Goal: Task Accomplishment & Management: Complete application form

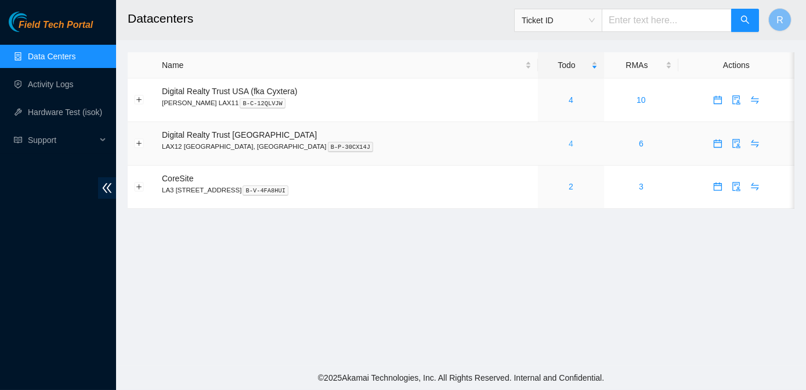
click at [569, 145] on link "4" at bounding box center [571, 143] width 5 height 9
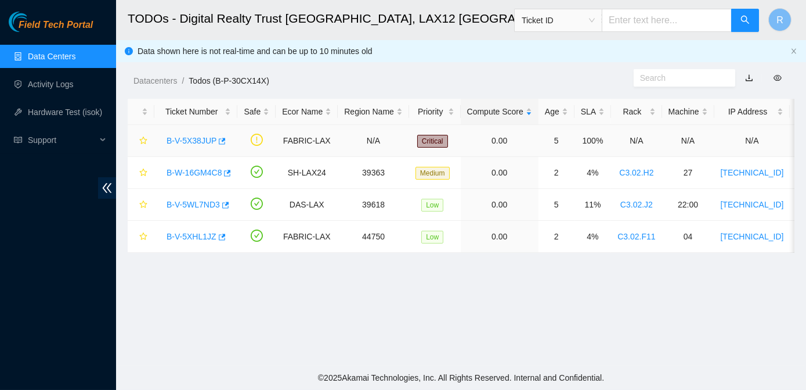
click at [196, 138] on link "B-V-5X38JUP" at bounding box center [192, 140] width 50 height 9
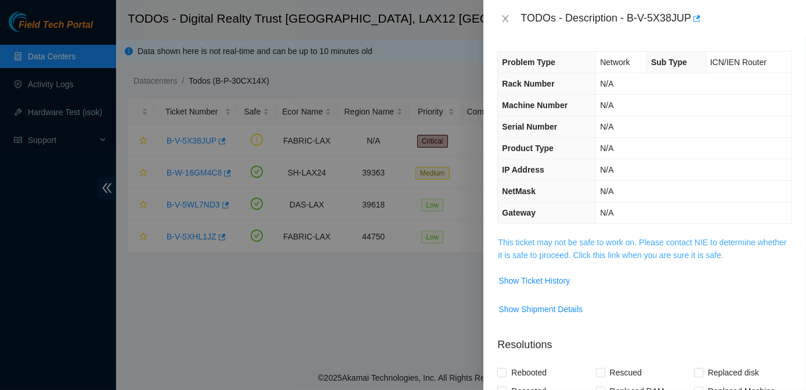
click at [558, 237] on link "This ticket may not be safe to work on. Please contact NIE to determine whether…" at bounding box center [642, 248] width 289 height 22
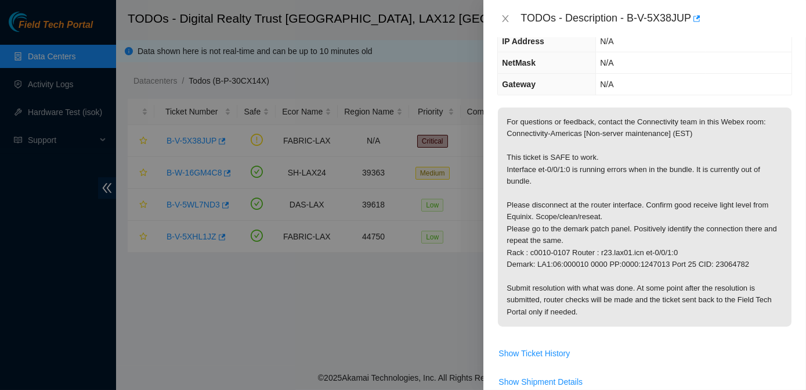
scroll to position [129, 0]
drag, startPoint x: 597, startPoint y: 252, endPoint x: 677, endPoint y: 249, distance: 79.6
click at [677, 249] on p "For questions or feedback, contact the Connectivity team in this Webex room: Co…" at bounding box center [645, 216] width 294 height 219
copy p "r23.lax01.icn et-0/0/1:0"
click at [509, 17] on icon "close" at bounding box center [505, 18] width 9 height 9
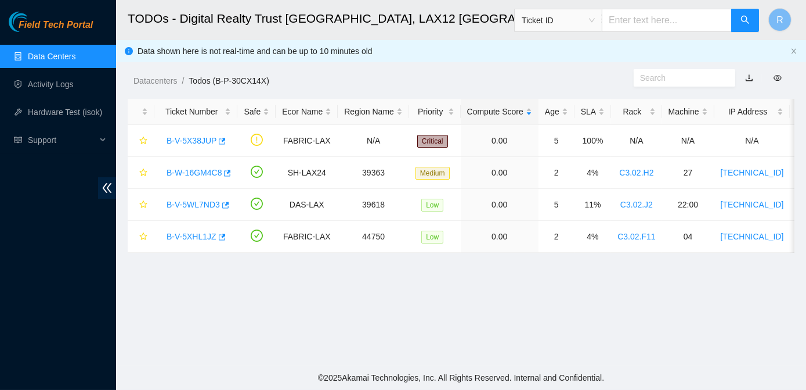
scroll to position [167, 0]
click at [52, 80] on link "Activity Logs" at bounding box center [51, 84] width 46 height 9
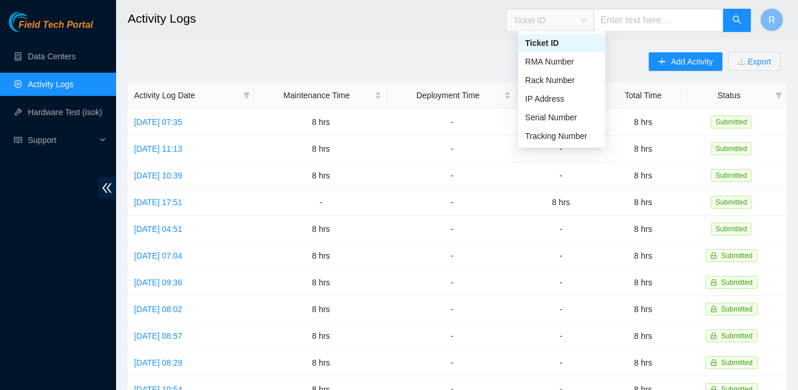
click at [587, 21] on span "Ticket ID" at bounding box center [550, 20] width 73 height 17
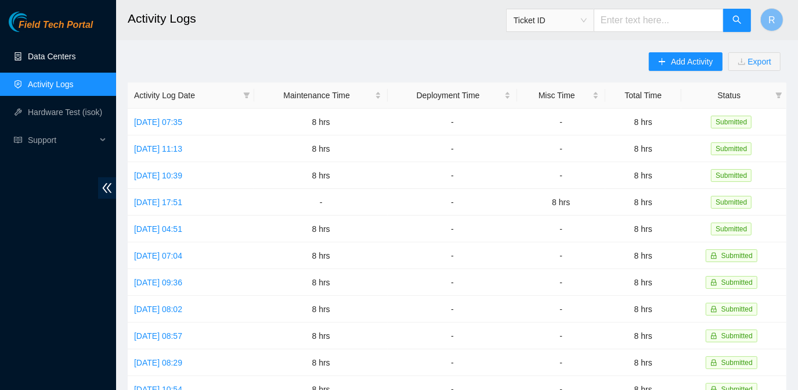
click at [67, 56] on link "Data Centers" at bounding box center [52, 56] width 48 height 9
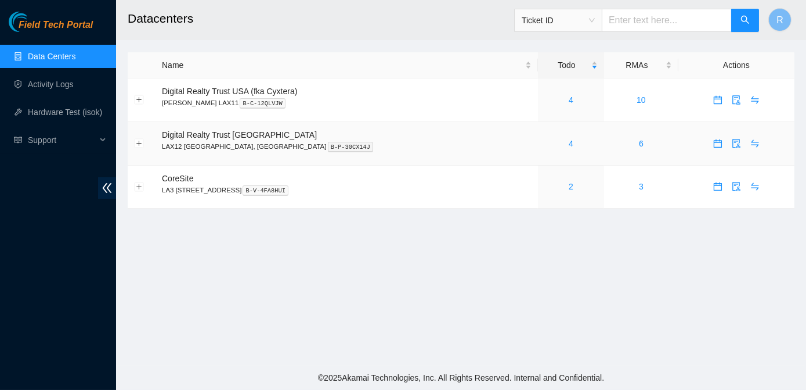
click at [545, 142] on div "4" at bounding box center [571, 143] width 53 height 13
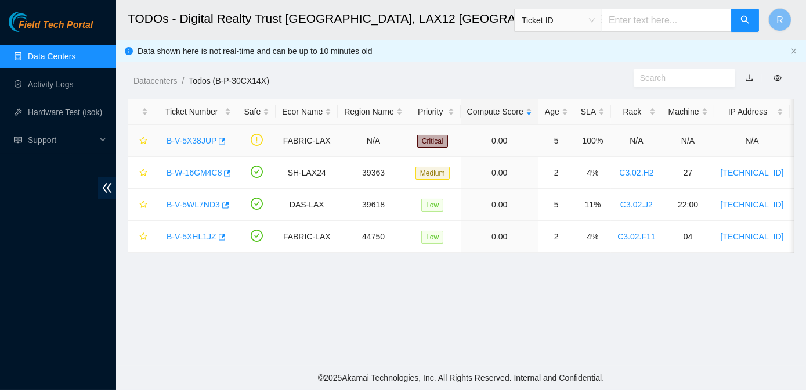
click at [197, 141] on link "B-V-5X38JUP" at bounding box center [192, 140] width 50 height 9
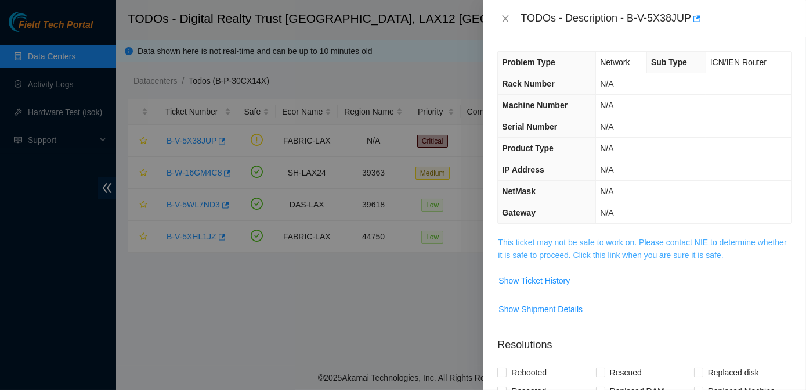
click at [524, 238] on link "This ticket may not be safe to work on. Please contact NIE to determine whether…" at bounding box center [642, 248] width 289 height 22
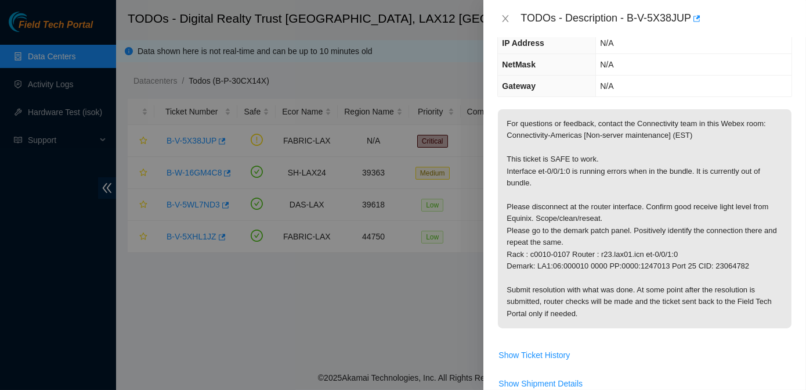
scroll to position [127, 0]
click at [531, 351] on span "Show Ticket History" at bounding box center [534, 354] width 71 height 13
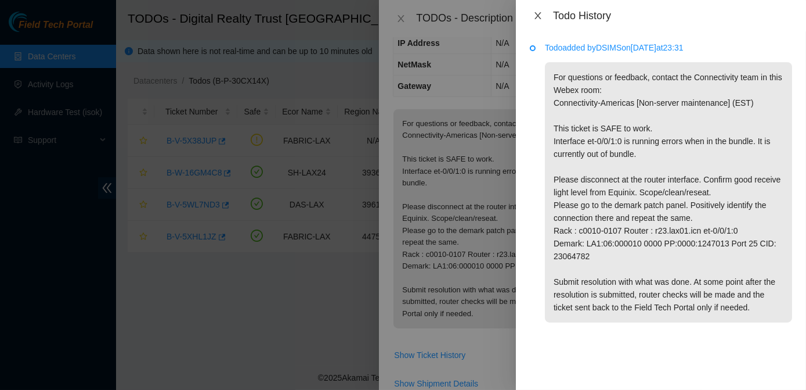
click at [537, 13] on icon "close" at bounding box center [538, 15] width 9 height 9
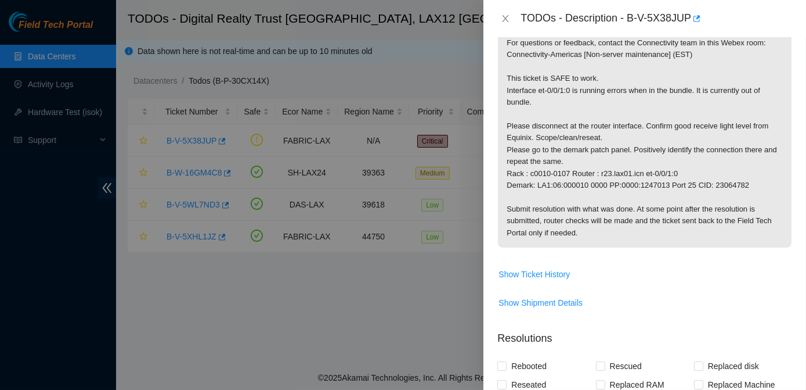
scroll to position [208, 0]
click at [553, 300] on span "Show Shipment Details" at bounding box center [541, 302] width 84 height 13
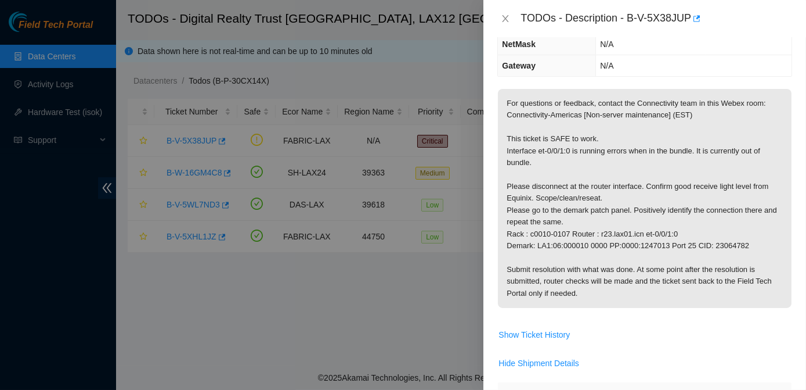
scroll to position [150, 0]
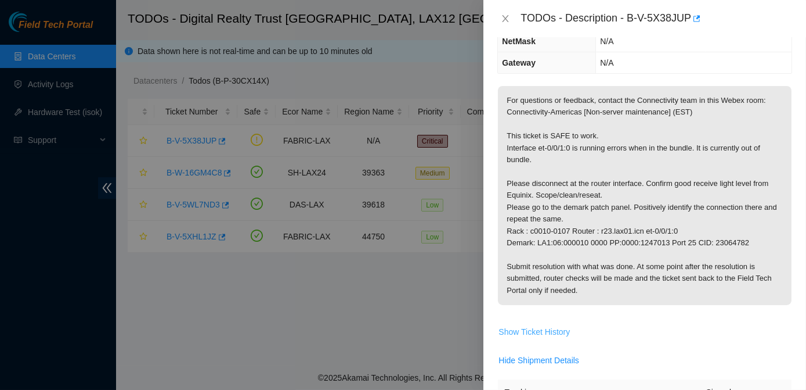
click at [532, 326] on span "Show Ticket History" at bounding box center [534, 331] width 71 height 13
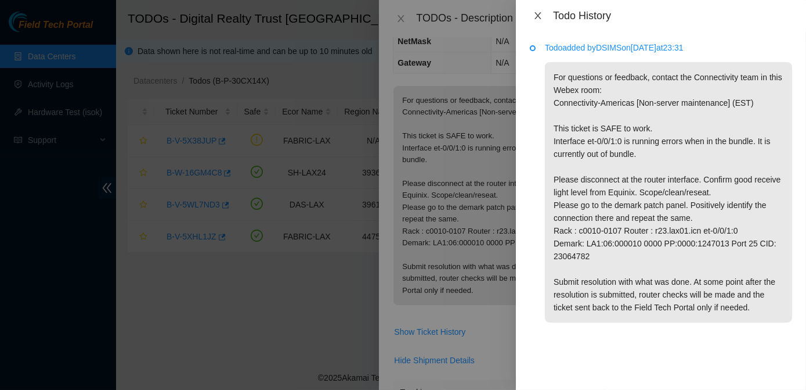
click at [536, 14] on icon "close" at bounding box center [538, 15] width 9 height 9
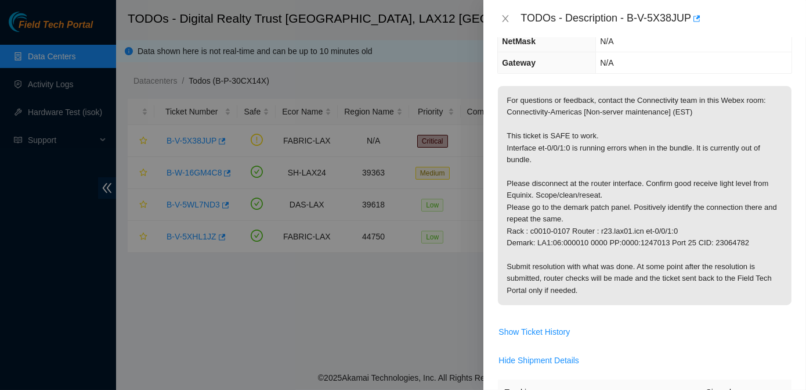
drag, startPoint x: 762, startPoint y: 196, endPoint x: 752, endPoint y: 196, distance: 9.3
click at [762, 196] on p "For questions or feedback, contact the Connectivity team in this Webex room: Co…" at bounding box center [645, 195] width 294 height 219
drag, startPoint x: 628, startPoint y: 16, endPoint x: 694, endPoint y: 13, distance: 65.7
click at [694, 13] on div "TODOs - Description - B-V-5X38JUP" at bounding box center [657, 18] width 272 height 19
copy div "B-V-5X38JUP"
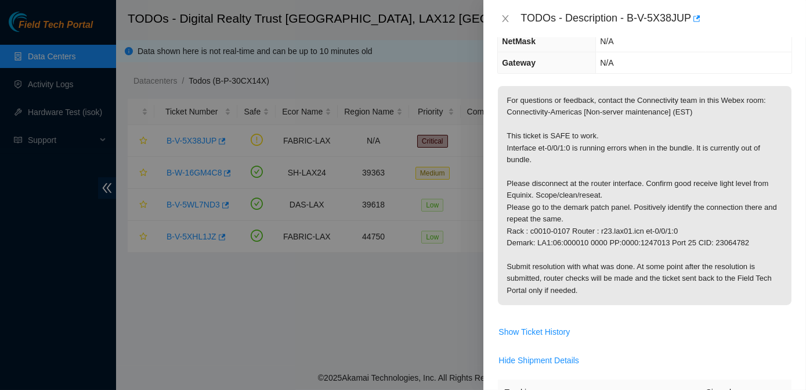
click at [791, 317] on div "Problem Type Network Sub Type ICN/IEN Router Rack Number N/A Machine Number N/A…" at bounding box center [645, 213] width 323 height 352
click at [769, 111] on p "For questions or feedback, contact the Connectivity team in this Webex room: Co…" at bounding box center [645, 195] width 294 height 219
drag, startPoint x: 628, startPoint y: 17, endPoint x: 689, endPoint y: 17, distance: 60.4
click at [689, 17] on div "TODOs - Description - B-V-5X38JUP" at bounding box center [657, 18] width 272 height 19
copy div "B-V-5X38JUP"
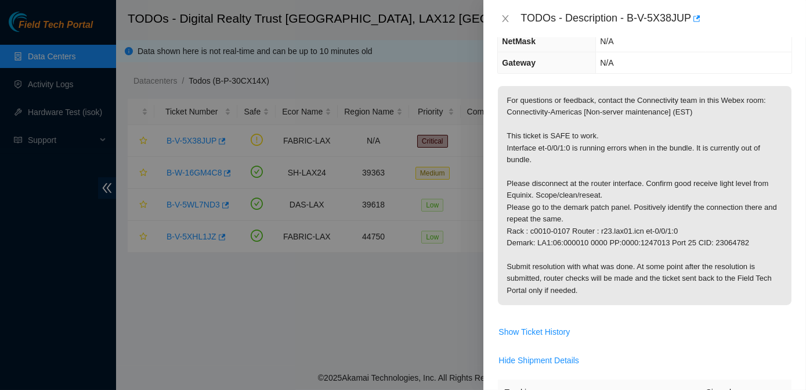
click at [741, 311] on td "For questions or feedback, contact the Connectivity team in this Webex room: Co…" at bounding box center [645, 203] width 295 height 236
click at [779, 205] on p "For questions or feedback, contact the Connectivity team in this Webex room: Co…" at bounding box center [645, 195] width 294 height 219
click at [504, 20] on icon "close" at bounding box center [505, 18] width 9 height 9
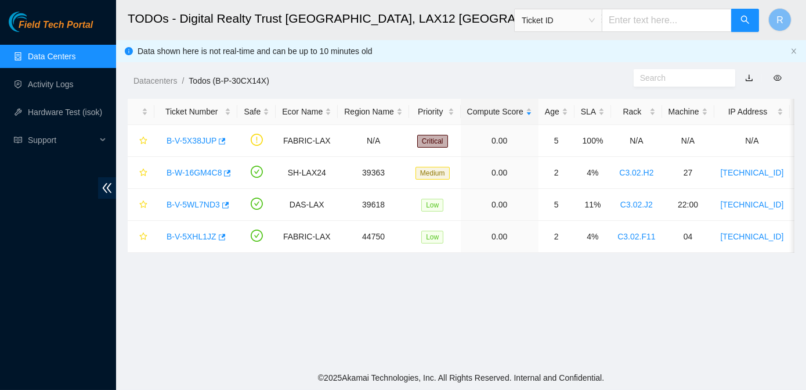
scroll to position [188, 0]
click at [192, 170] on link "B-W-16GM4C8" at bounding box center [194, 172] width 55 height 9
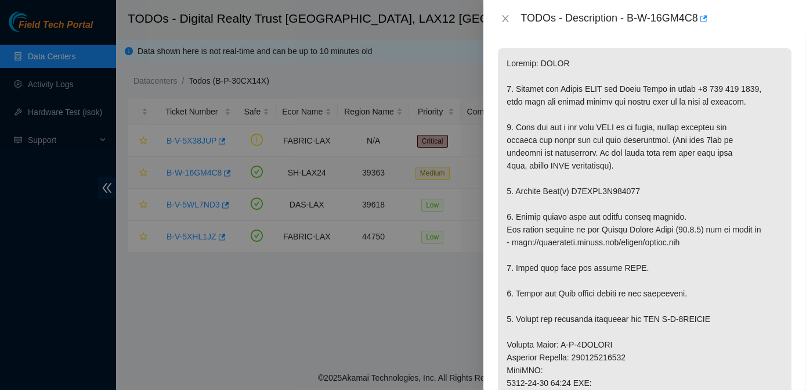
scroll to position [150, 0]
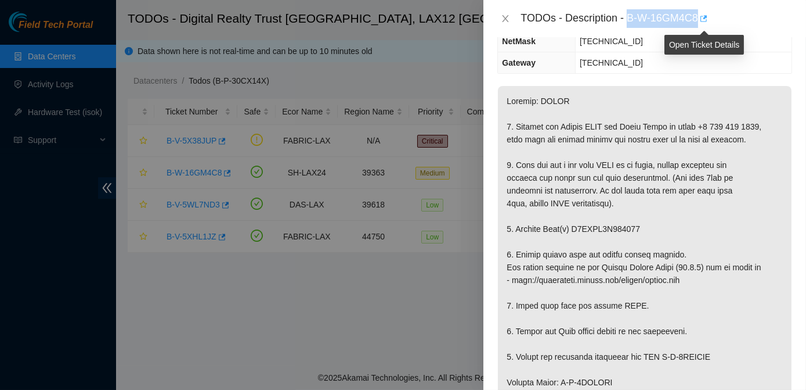
drag, startPoint x: 629, startPoint y: 16, endPoint x: 701, endPoint y: 9, distance: 71.8
click at [701, 9] on div "TODOs - Description - B-W-16GM4C8" at bounding box center [657, 18] width 272 height 19
copy div "B-W-16GM4C8"
click at [793, 203] on div "Problem Type Hardware Sub Type Disk Rack Number C3.02.H2 Machine Number 27 Seri…" at bounding box center [645, 213] width 323 height 352
click at [505, 19] on icon "close" at bounding box center [505, 18] width 9 height 9
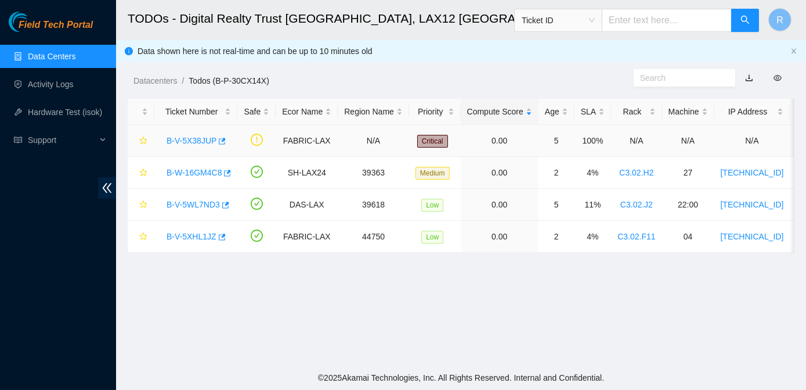
scroll to position [188, 0]
click at [187, 203] on link "B-V-5WL7ND3" at bounding box center [193, 204] width 53 height 9
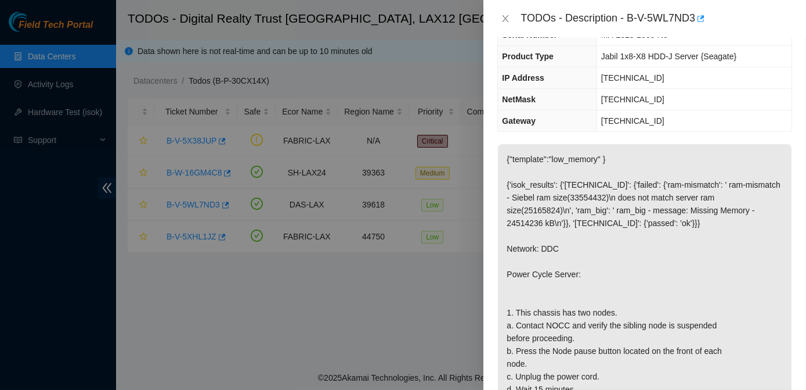
scroll to position [0, 0]
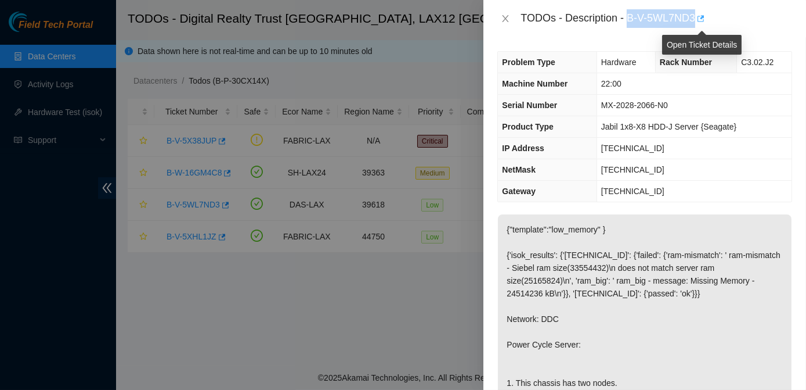
drag, startPoint x: 628, startPoint y: 16, endPoint x: 698, endPoint y: 20, distance: 70.4
click at [698, 20] on div "TODOs - Description - B-V-5WL7ND3" at bounding box center [657, 18] width 272 height 19
copy div "B-V-5WL7ND3"
click at [507, 21] on icon "close" at bounding box center [506, 18] width 6 height 7
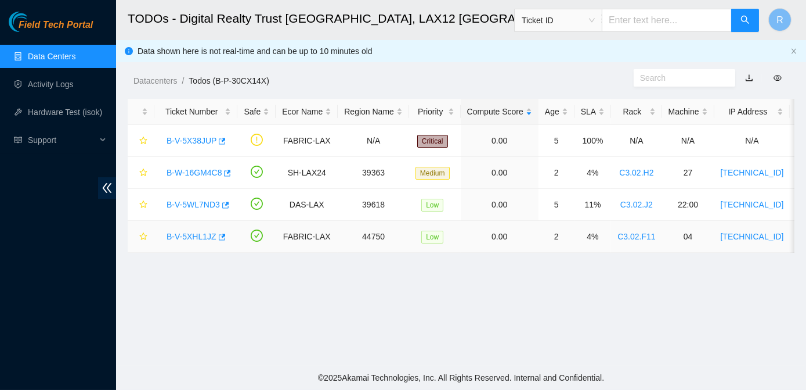
click at [189, 235] on link "B-V-5XHL1JZ" at bounding box center [192, 236] width 50 height 9
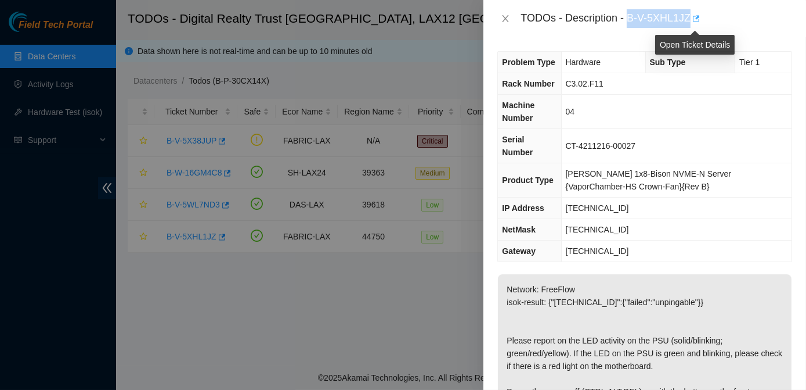
drag, startPoint x: 628, startPoint y: 16, endPoint x: 693, endPoint y: 26, distance: 65.7
click at [693, 26] on div "TODOs - Description - B-V-5XHL1JZ" at bounding box center [657, 18] width 272 height 19
copy div "B-V-5XHL1JZ"
click at [505, 15] on icon "close" at bounding box center [505, 18] width 9 height 9
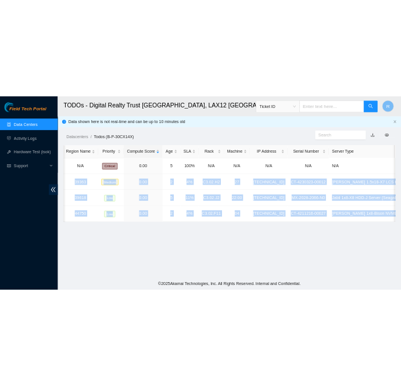
scroll to position [0, 323]
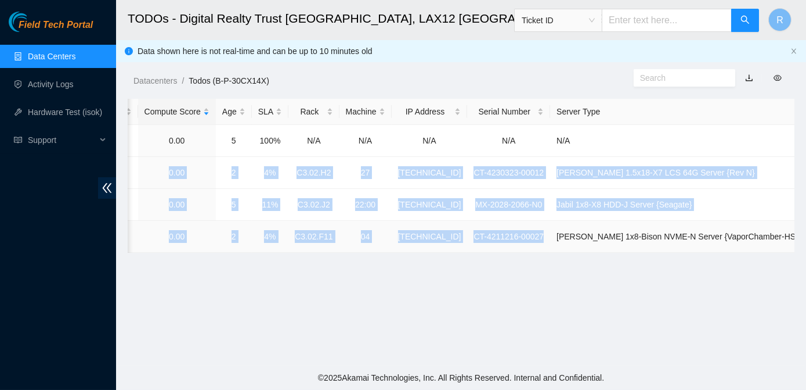
drag, startPoint x: 158, startPoint y: 170, endPoint x: 526, endPoint y: 242, distance: 375.1
click at [526, 242] on tbody "B-V-5X38JUP FABRIC-LAX N/A Critical 0.00 5 100% N/A N/A N/A N/A N/A B-W-16GM4C8…" at bounding box center [340, 189] width 1071 height 128
copy tbody "B-W-16GM4C8 SH-LAX24 39363 Medium 0.00 2 4% C3.02.H2 27 [TECHNICAL_ID] CT-42303…"
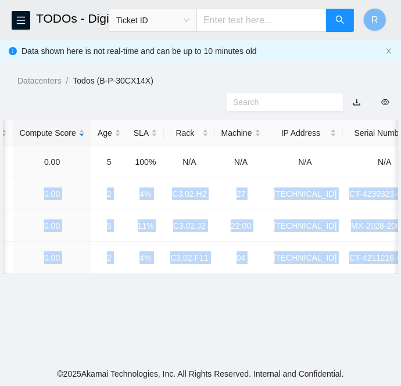
click at [382, 94] on div at bounding box center [200, 102] width 401 height 30
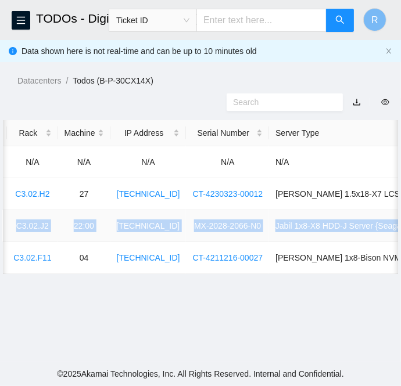
scroll to position [0, 523]
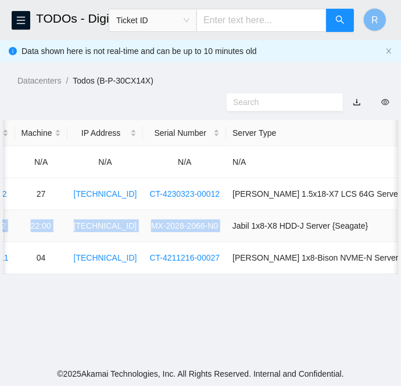
drag, startPoint x: 32, startPoint y: 228, endPoint x: 204, endPoint y: 226, distance: 171.9
click at [204, 226] on tr "B-V-5WL7ND3 DAS-LAX 39618 Low 0.00 5 11% C3.02.J2 22:00 [TECHNICAL_ID] MX-2028-…" at bounding box center [15, 226] width 1071 height 32
copy tr "B-V-5WL7ND3 DAS-LAX 39618 Low 0.00 5 11% C3.02.J2 22:00 [TECHNICAL_ID] MX-2028-…"
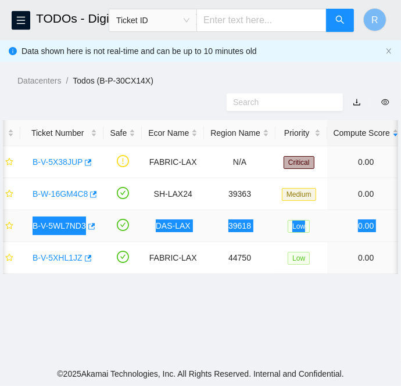
scroll to position [0, 6]
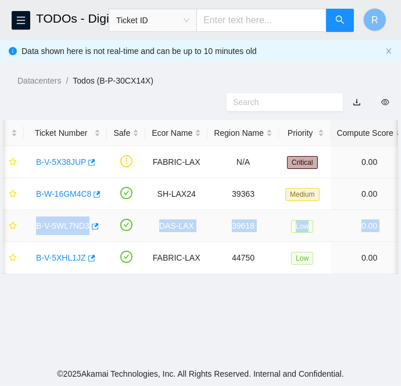
click at [64, 224] on link "B-V-5WL7ND3" at bounding box center [62, 225] width 53 height 9
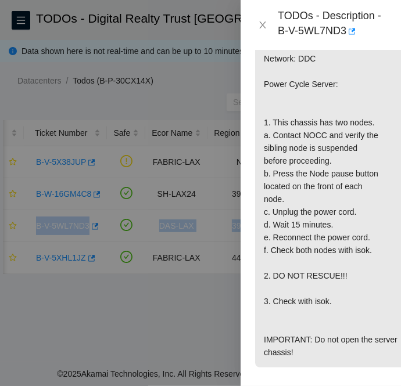
scroll to position [386, 0]
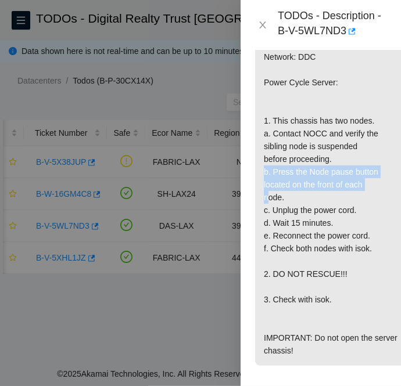
drag, startPoint x: 273, startPoint y: 183, endPoint x: 287, endPoint y: 211, distance: 30.9
click at [287, 211] on p "{"template":"low_memory" } {'isok_results': {'[TECHNICAL_ID]': {'failed': {'ram…" at bounding box center [333, 133] width 157 height 464
copy p "Press the Node pause button located on the front of each node."
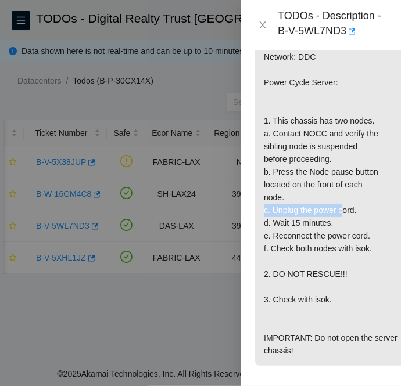
drag, startPoint x: 272, startPoint y: 222, endPoint x: 360, endPoint y: 222, distance: 87.7
click at [360, 222] on p "{"template":"low_memory" } {'isok_results': {'[TECHNICAL_ID]': {'failed': {'ram…" at bounding box center [333, 133] width 157 height 464
copy p "Unplug the power cord."
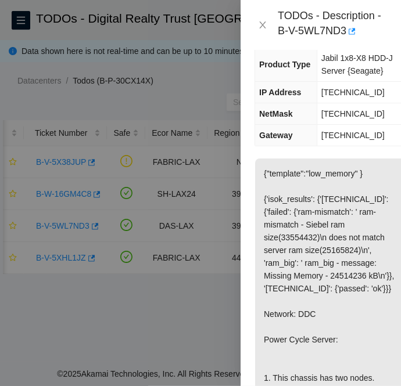
scroll to position [128, 0]
click at [261, 25] on icon "close" at bounding box center [262, 24] width 9 height 9
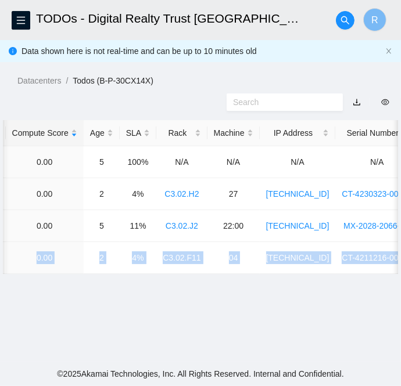
scroll to position [0, 454]
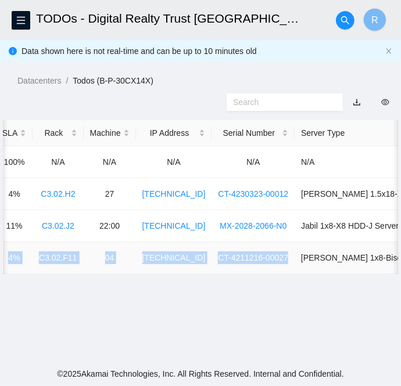
drag, startPoint x: 34, startPoint y: 260, endPoint x: 269, endPoint y: 261, distance: 235.7
click at [269, 261] on tr "B-V-5XHL1JZ FABRIC-LAX 44750 Low 0.00 2 4% C3.02.F11 04 [TECHNICAL_ID] CT-42112…" at bounding box center [84, 258] width 1071 height 32
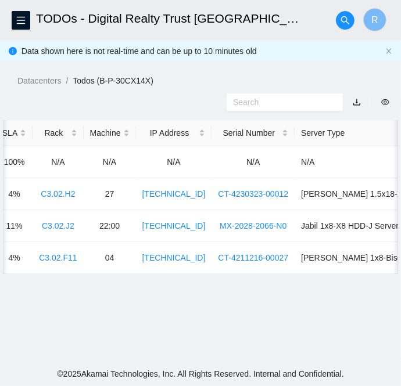
click at [31, 70] on div "Datacenters / Todos (B-P-30CX14X) /" at bounding box center [200, 54] width 401 height 65
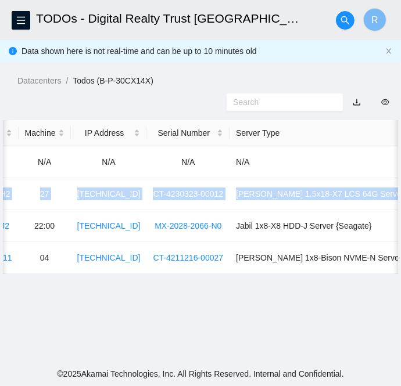
scroll to position [0, 595]
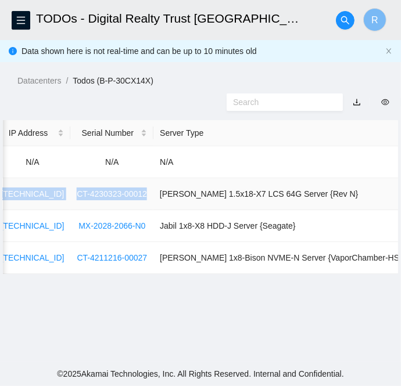
drag, startPoint x: 34, startPoint y: 190, endPoint x: 130, endPoint y: 188, distance: 95.8
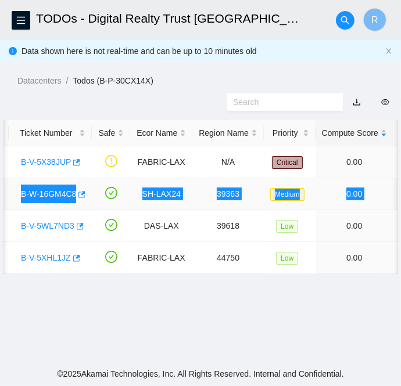
scroll to position [0, 0]
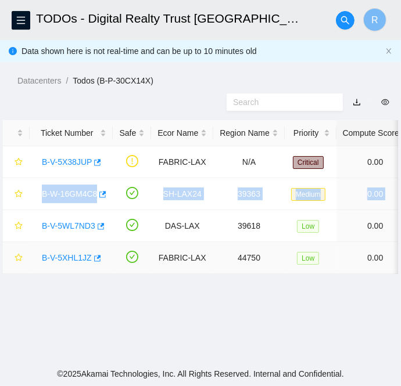
click at [64, 258] on link "B-V-5XHL1JZ" at bounding box center [67, 257] width 50 height 9
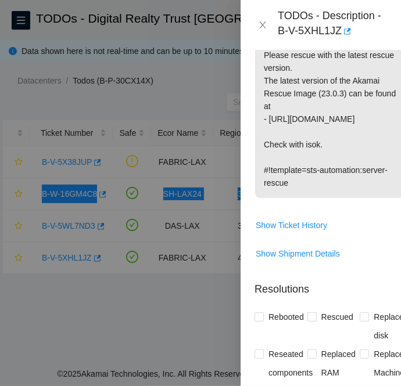
scroll to position [554, 0]
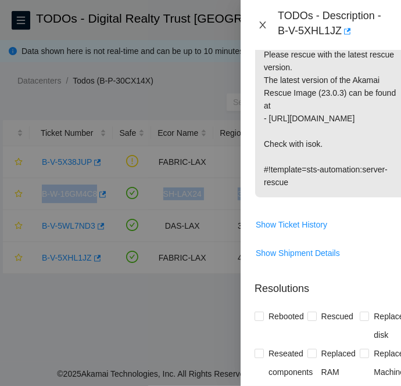
click at [265, 26] on icon "close" at bounding box center [262, 24] width 9 height 9
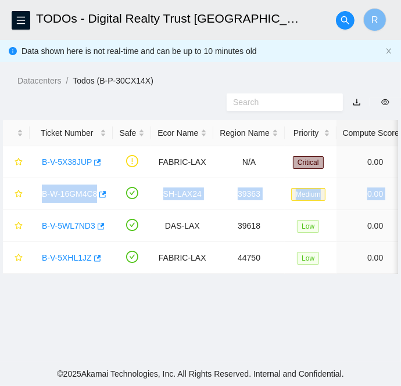
scroll to position [361, 0]
click at [30, 182] on td "B-W-16GM4C8" at bounding box center [71, 194] width 83 height 32
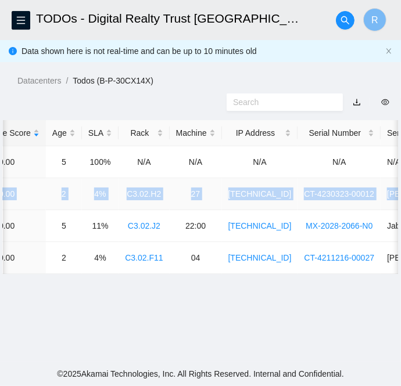
scroll to position [0, 413]
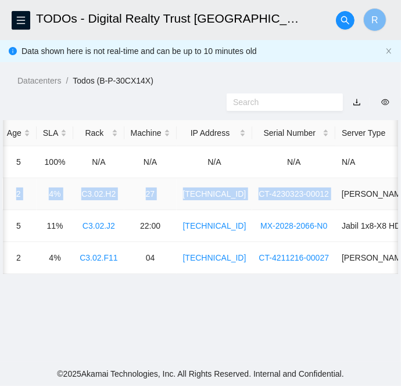
drag, startPoint x: 31, startPoint y: 193, endPoint x: 319, endPoint y: 198, distance: 287.5
click at [319, 198] on tr "B-W-16GM4C8 SH-LAX24 39363 Medium 0.00 2 4% C3.02.H2 27 [TECHNICAL_ID] CT-42303…" at bounding box center [125, 194] width 1071 height 32
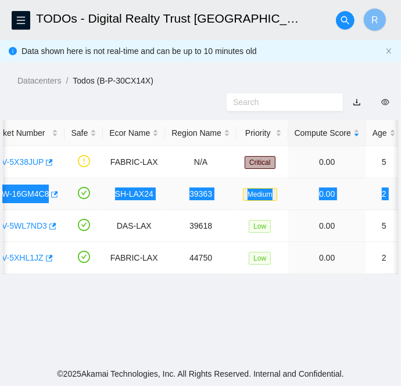
scroll to position [0, 0]
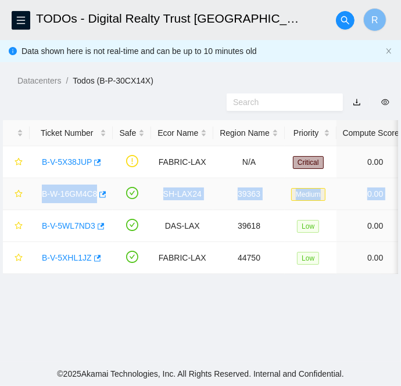
click at [73, 192] on link "B-W-16GM4C8" at bounding box center [69, 193] width 55 height 9
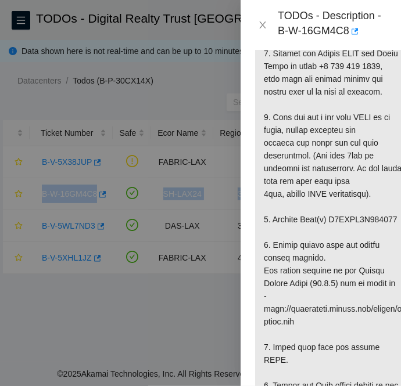
scroll to position [312, 0]
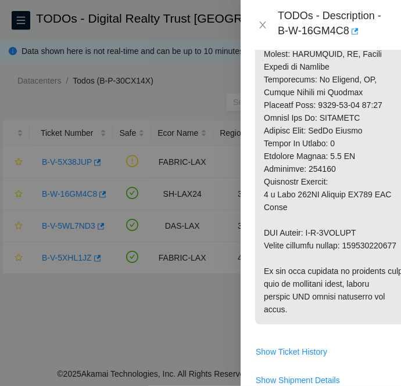
scroll to position [848, 0]
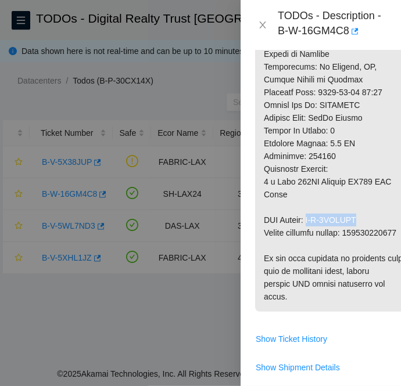
drag, startPoint x: 311, startPoint y: 232, endPoint x: 362, endPoint y: 236, distance: 50.7
click at [265, 26] on icon "close" at bounding box center [262, 24] width 9 height 9
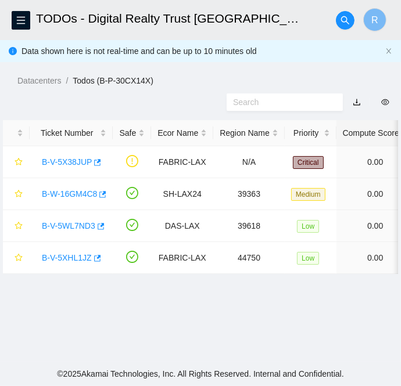
scroll to position [361, 0]
click at [58, 227] on link "B-V-5WL7ND3" at bounding box center [68, 225] width 53 height 9
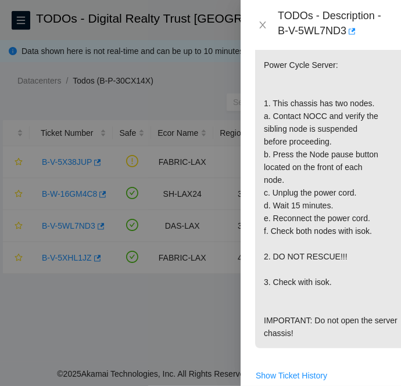
scroll to position [380, 0]
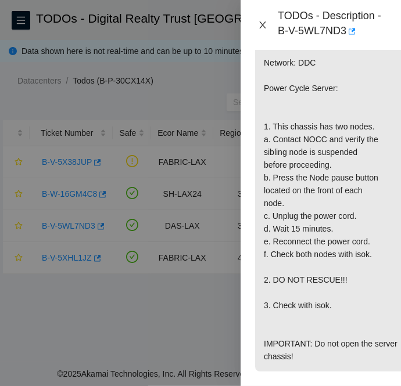
click at [265, 25] on icon "close" at bounding box center [262, 24] width 9 height 9
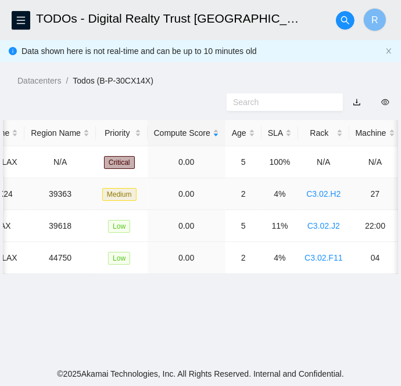
scroll to position [0, 0]
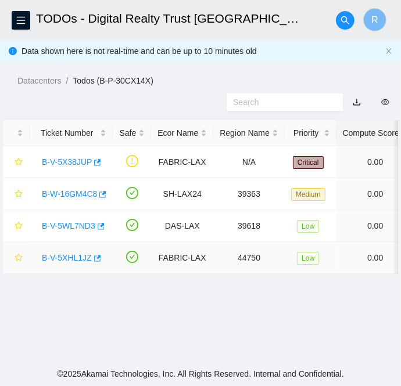
click at [63, 255] on link "B-V-5XHL1JZ" at bounding box center [67, 257] width 50 height 9
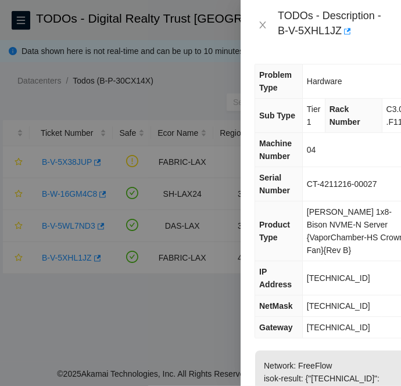
click at [323, 278] on span "[TECHNICAL_ID]" at bounding box center [338, 277] width 63 height 9
click at [340, 307] on span "[TECHNICAL_ID]" at bounding box center [338, 305] width 63 height 9
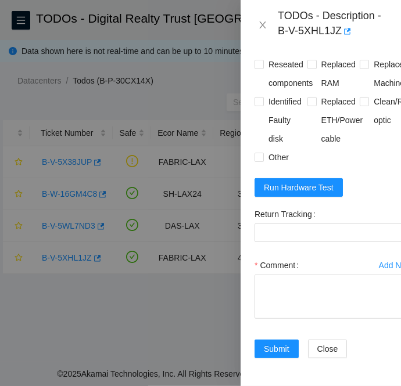
scroll to position [864, 0]
click at [306, 190] on span "Run Hardware Test" at bounding box center [299, 187] width 70 height 13
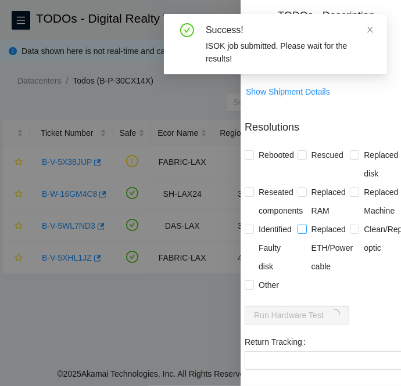
scroll to position [740, 0]
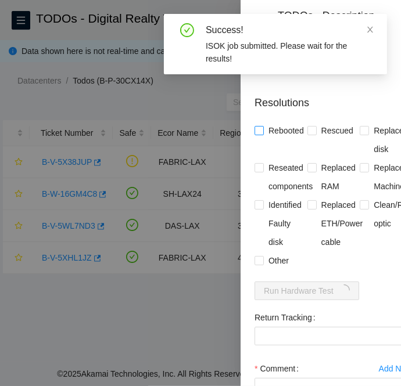
click at [259, 134] on input "Rebooted" at bounding box center [258, 130] width 8 height 8
checkbox input "true"
click at [310, 134] on input "Rescued" at bounding box center [311, 130] width 8 height 8
checkbox input "true"
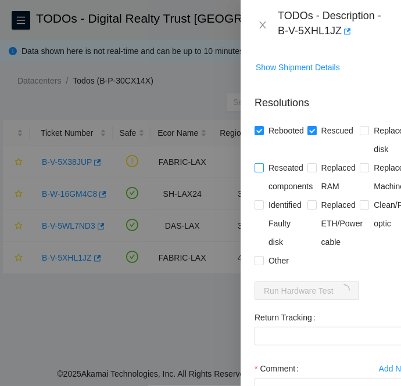
click at [255, 171] on input "Reseated components" at bounding box center [258, 167] width 8 height 8
checkbox input "true"
click at [258, 264] on input "Other" at bounding box center [258, 260] width 8 height 8
checkbox input "true"
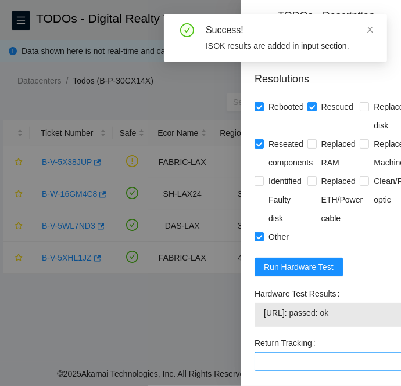
scroll to position [797, 0]
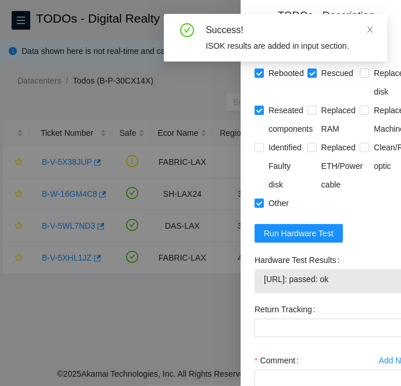
drag, startPoint x: 357, startPoint y: 360, endPoint x: 259, endPoint y: 307, distance: 111.7
click at [259, 293] on div "[URL]: passed: ok" at bounding box center [333, 281] width 158 height 24
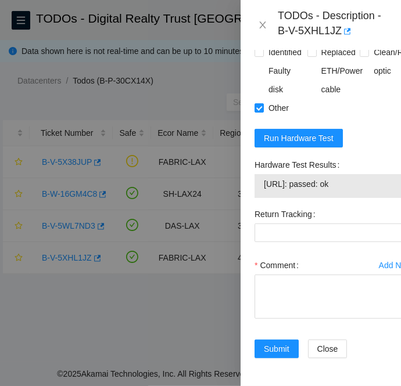
scroll to position [932, 0]
click at [289, 275] on textarea "Comment" at bounding box center [333, 297] width 158 height 44
paste textarea "B-V-5XHL1JZ FABRIC-LAX Low 2 4% C3.02.F11 04 [TECHNICAL_ID] CT-4211216-00027 -C…"
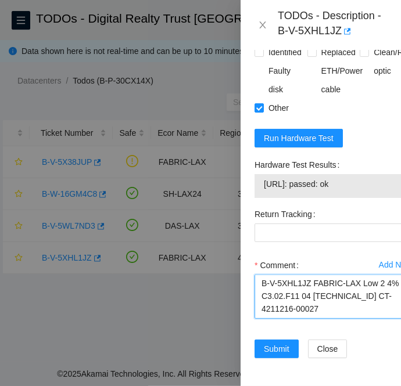
scroll to position [201, 0]
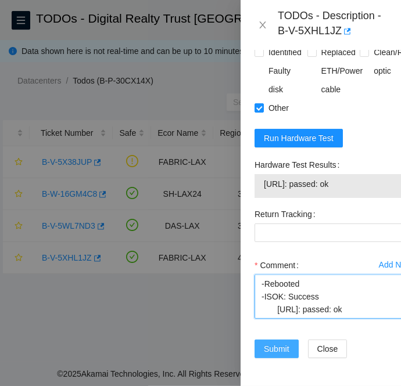
type textarea "B-V-5XHL1JZ FABRIC-LAX Low 2 4% C3.02.F11 04 [TECHNICAL_ID] CT-4211216-00027 -C…"
click at [283, 343] on span "Submit" at bounding box center [277, 349] width 26 height 13
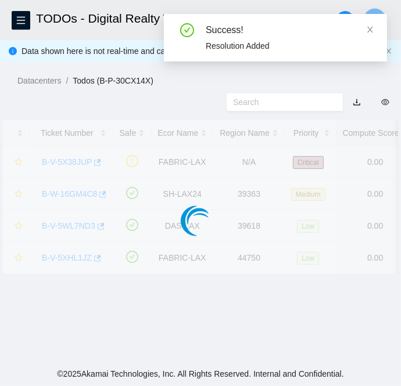
scroll to position [347, 0]
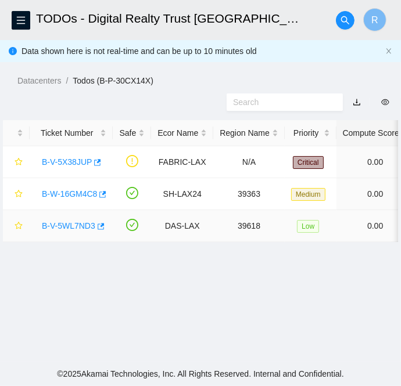
click at [74, 224] on link "B-V-5WL7ND3" at bounding box center [68, 225] width 53 height 9
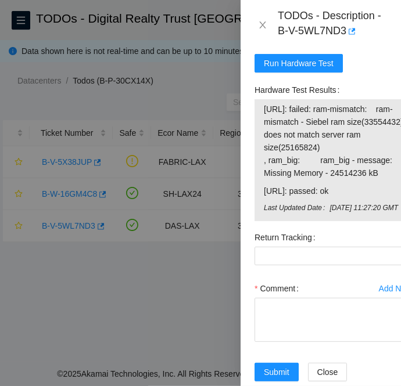
scroll to position [967, 0]
drag, startPoint x: 263, startPoint y: 134, endPoint x: 387, endPoint y: 136, distance: 123.7
click at [387, 136] on td "[URL]: failed: ram-mismatch: ram-mismatch - Siebel ram size(33554432) does not …" at bounding box center [333, 143] width 141 height 82
click at [24, 323] on div at bounding box center [200, 193] width 401 height 386
click at [46, 287] on div at bounding box center [200, 193] width 401 height 386
